Goal: Task Accomplishment & Management: Use online tool/utility

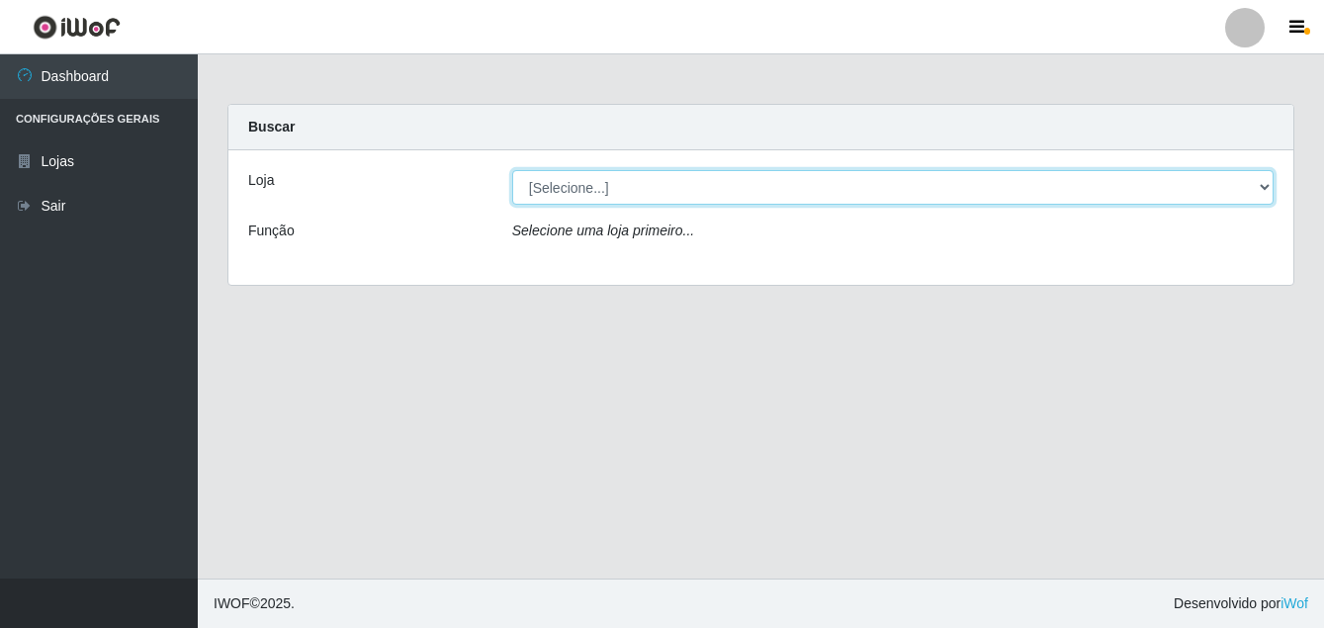
click at [1264, 184] on select "[Selecione...] Ajubá Mercado" at bounding box center [892, 187] width 761 height 35
select select "402"
click at [512, 170] on select "[Selecione...] Ajubá Mercado" at bounding box center [892, 187] width 761 height 35
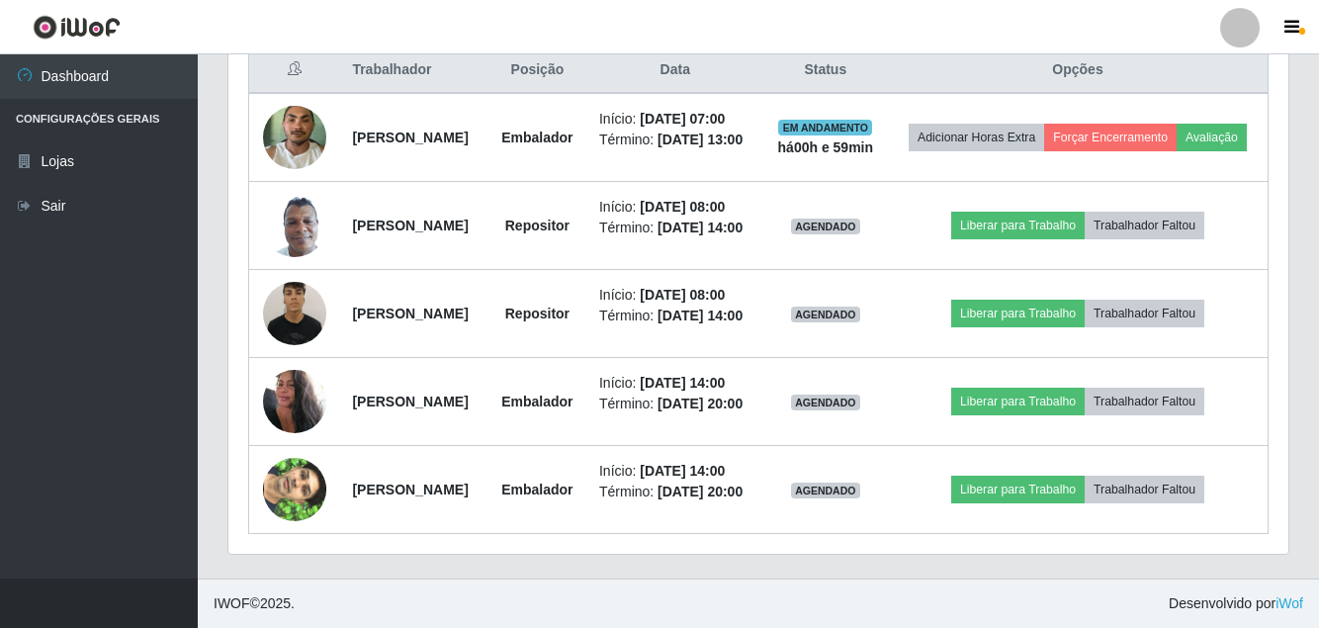
scroll to position [791, 0]
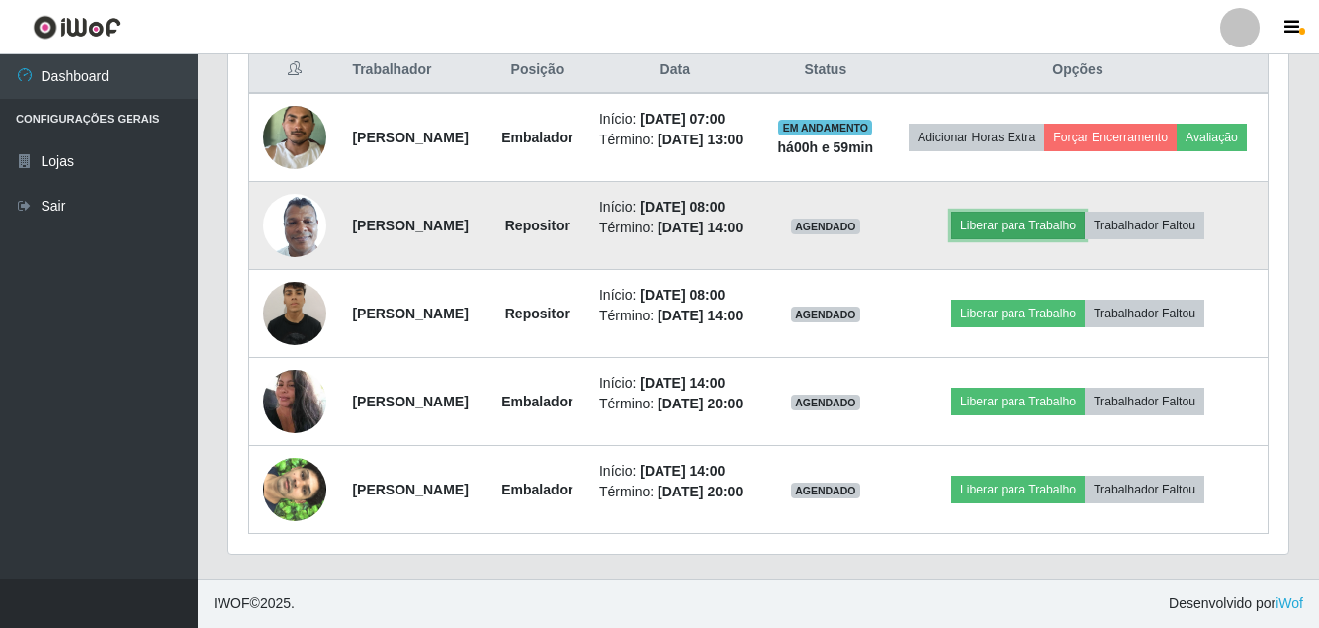
click at [1029, 239] on button "Liberar para Trabalho" at bounding box center [1017, 226] width 133 height 28
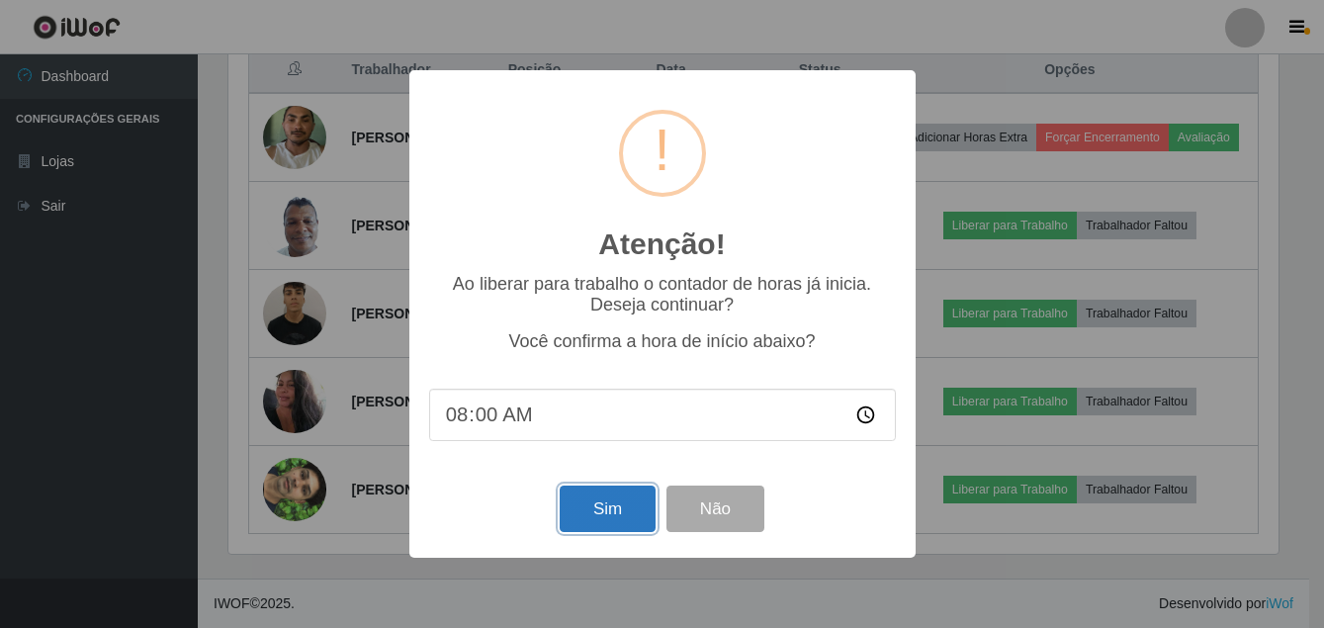
click at [596, 502] on button "Sim" at bounding box center [608, 508] width 96 height 46
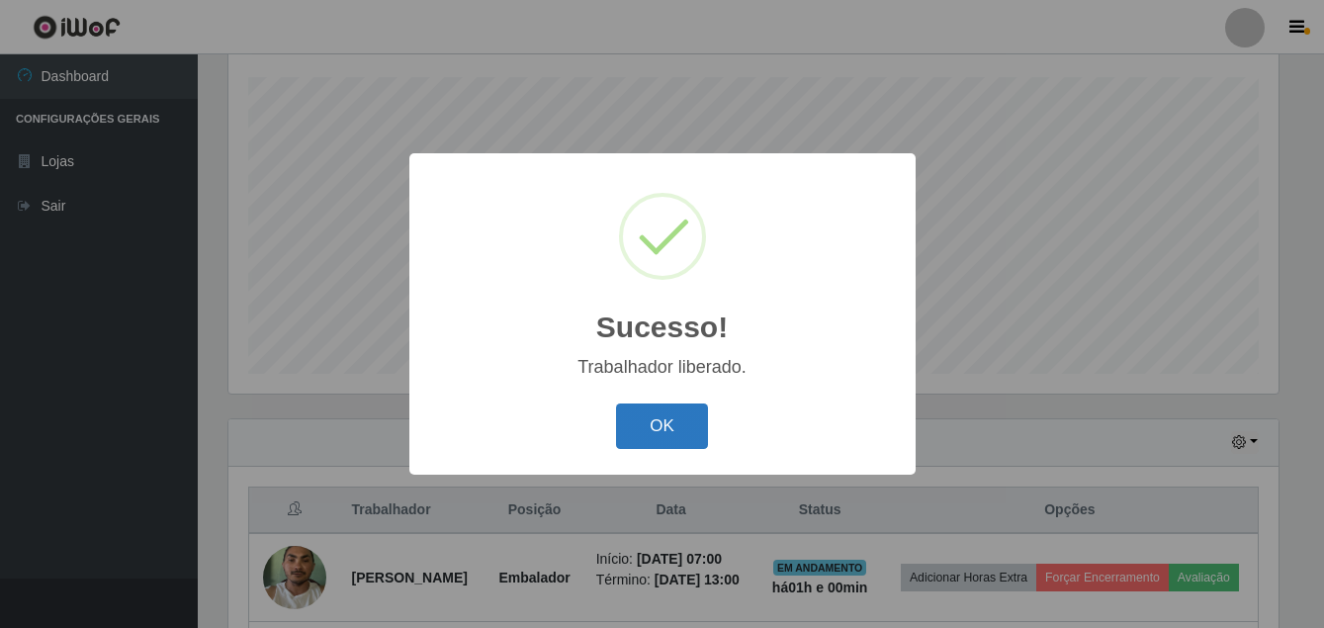
click at [649, 418] on button "OK" at bounding box center [662, 426] width 92 height 46
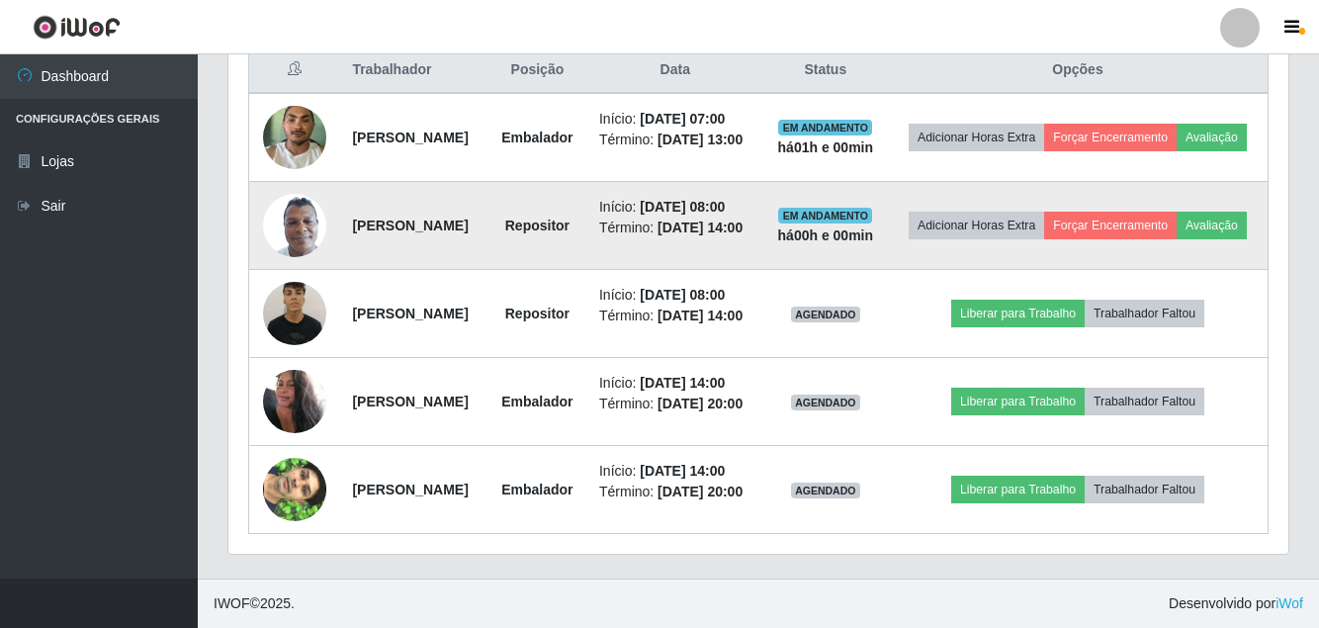
scroll to position [827, 0]
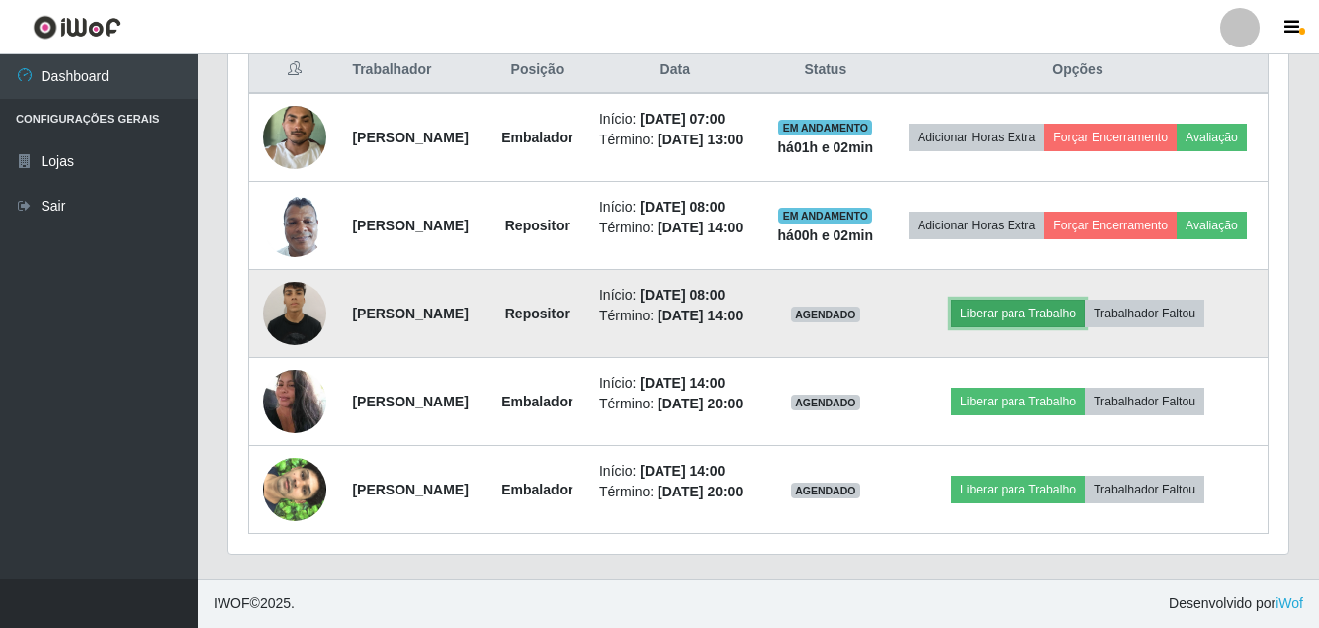
click at [1013, 327] on button "Liberar para Trabalho" at bounding box center [1017, 314] width 133 height 28
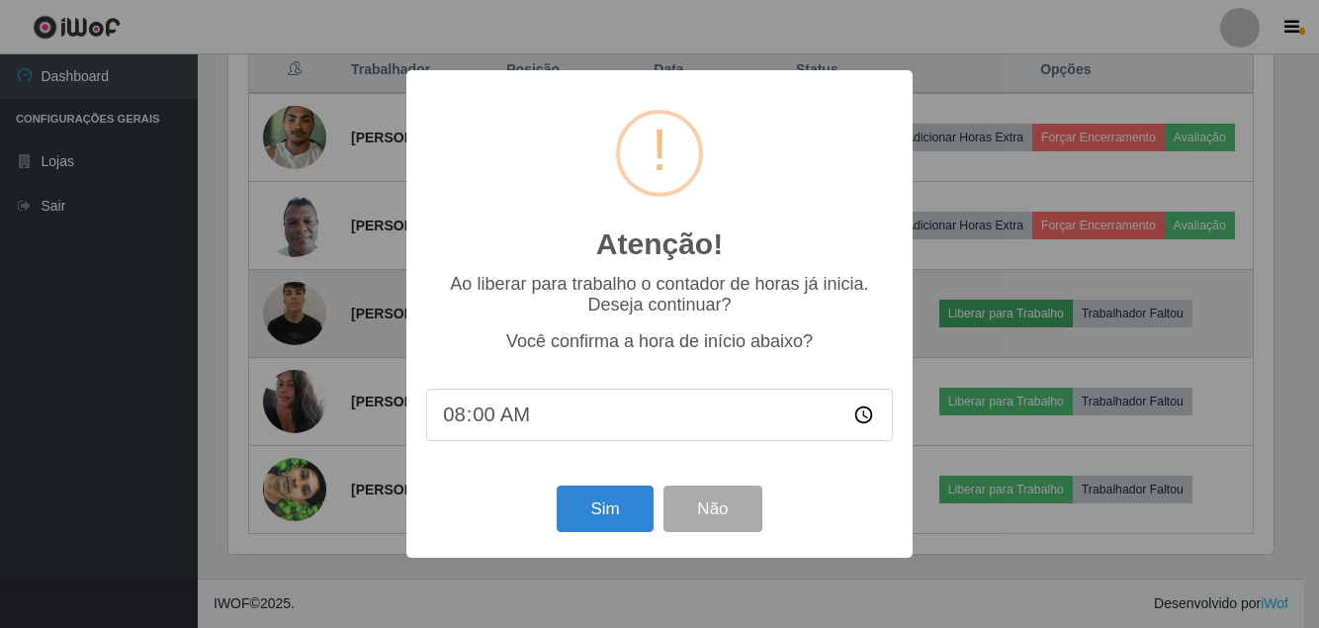
scroll to position [410, 1050]
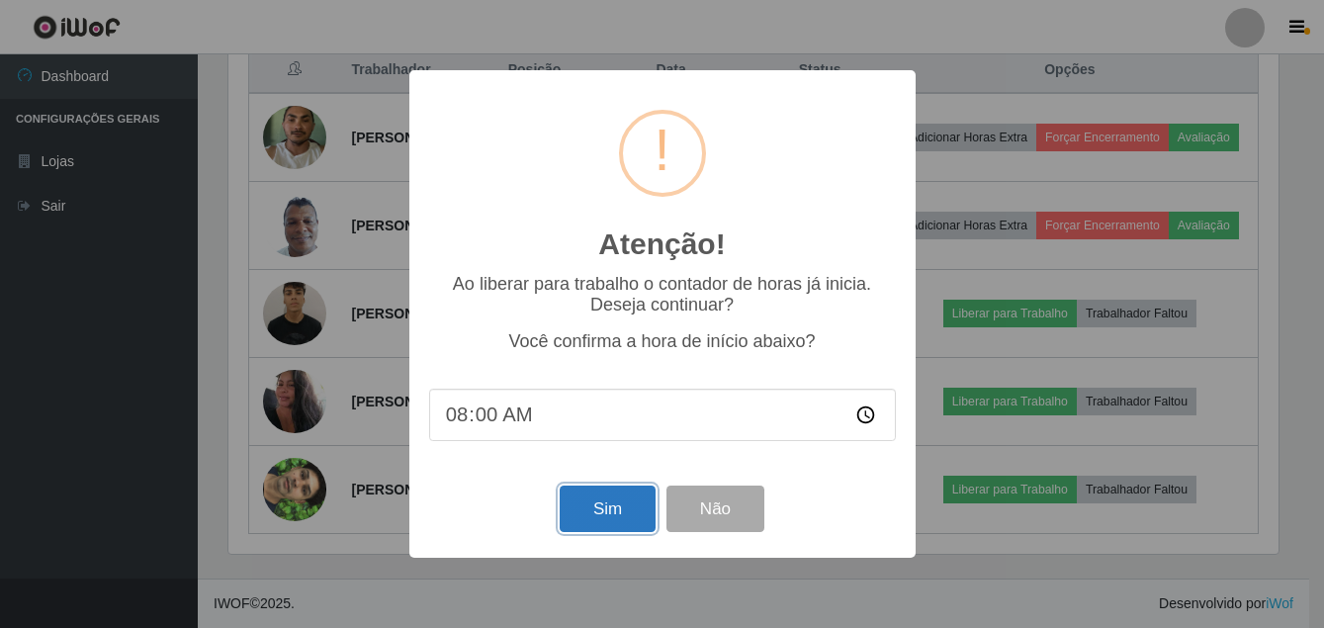
click at [586, 504] on button "Sim" at bounding box center [608, 508] width 96 height 46
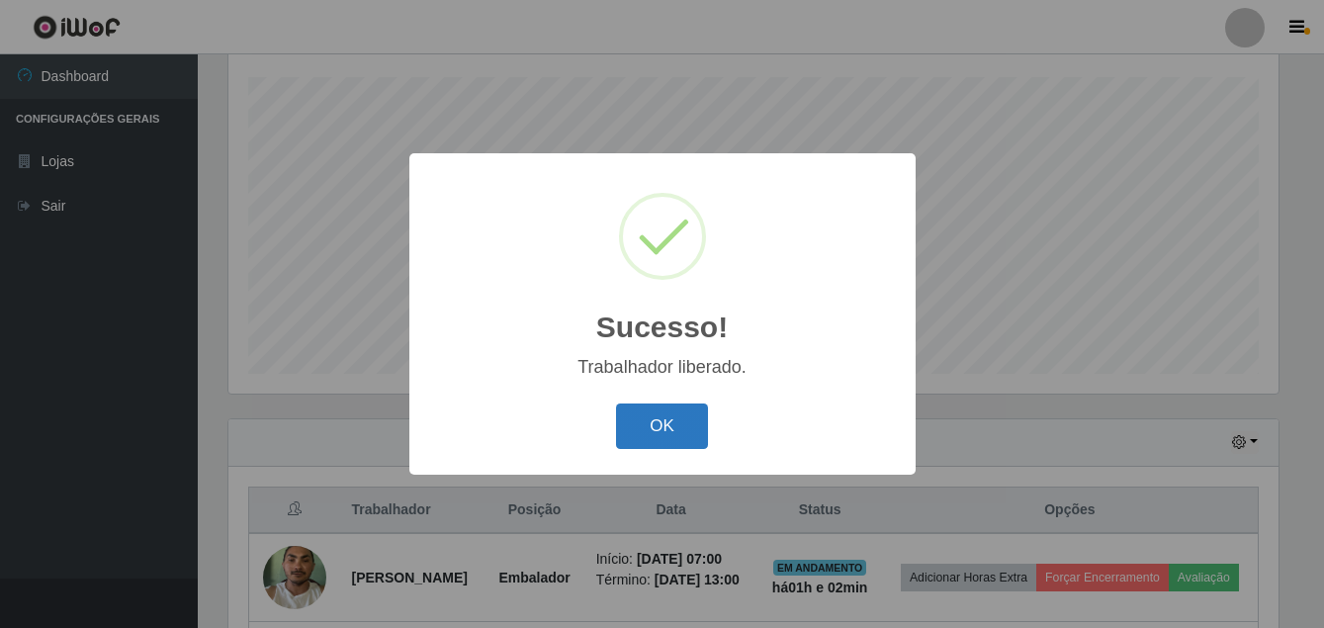
click at [646, 432] on button "OK" at bounding box center [662, 426] width 92 height 46
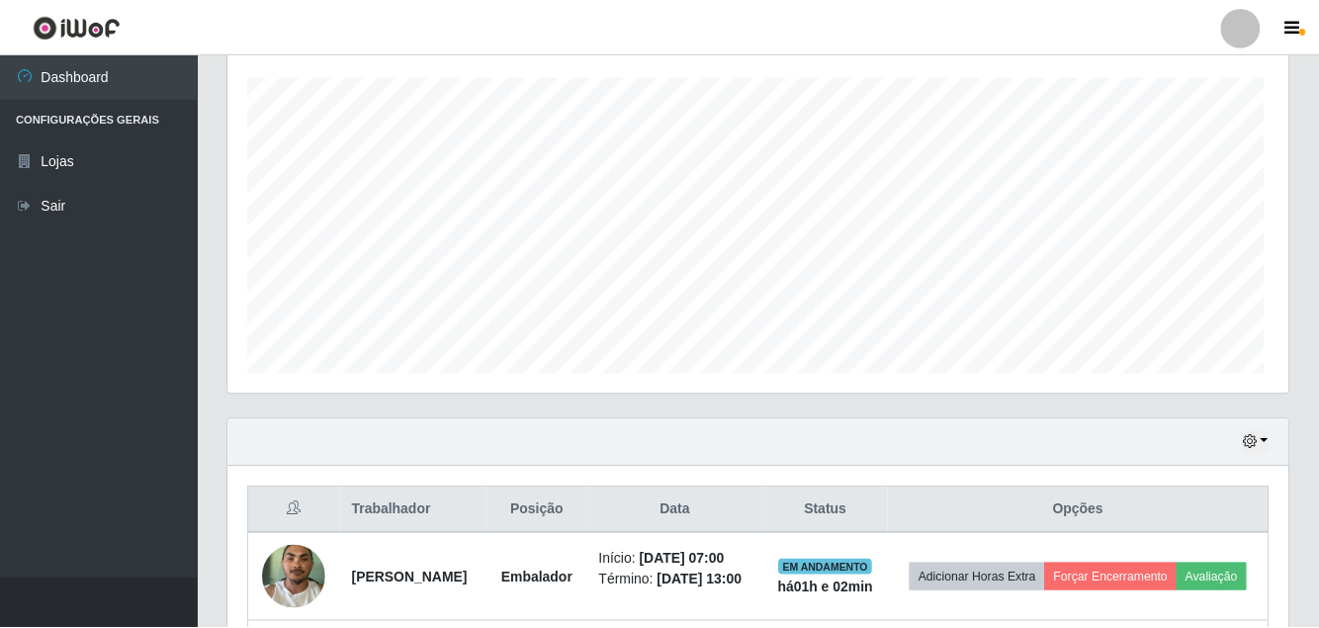
scroll to position [410, 1060]
